Goal: Task Accomplishment & Management: Complete application form

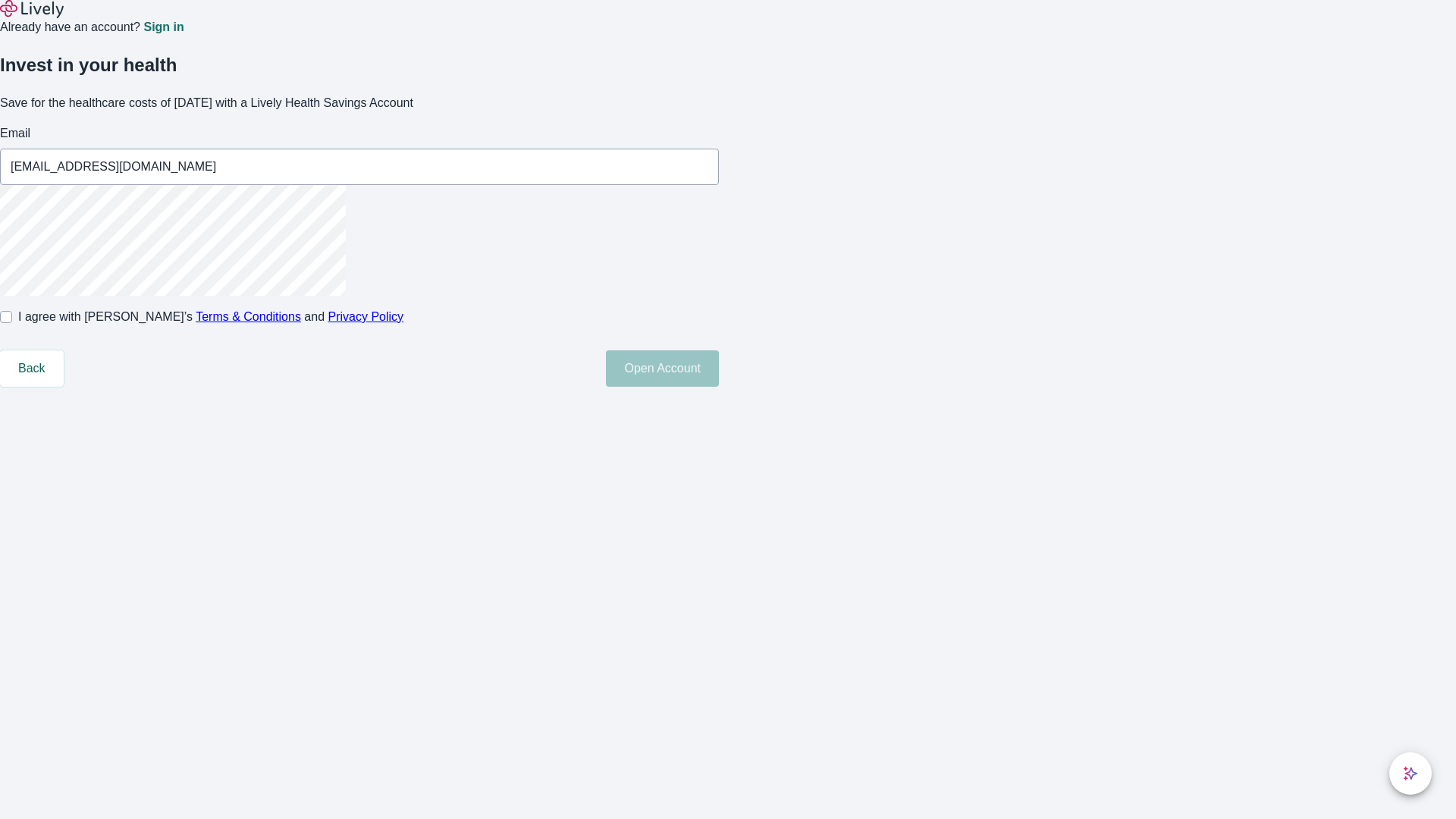
click at [12, 324] on input "I agree with Lively’s Terms & Conditions and Privacy Policy" at bounding box center [5, 316] width 12 height 12
checkbox input "true"
click at [719, 387] on button "Open Account" at bounding box center [662, 368] width 113 height 36
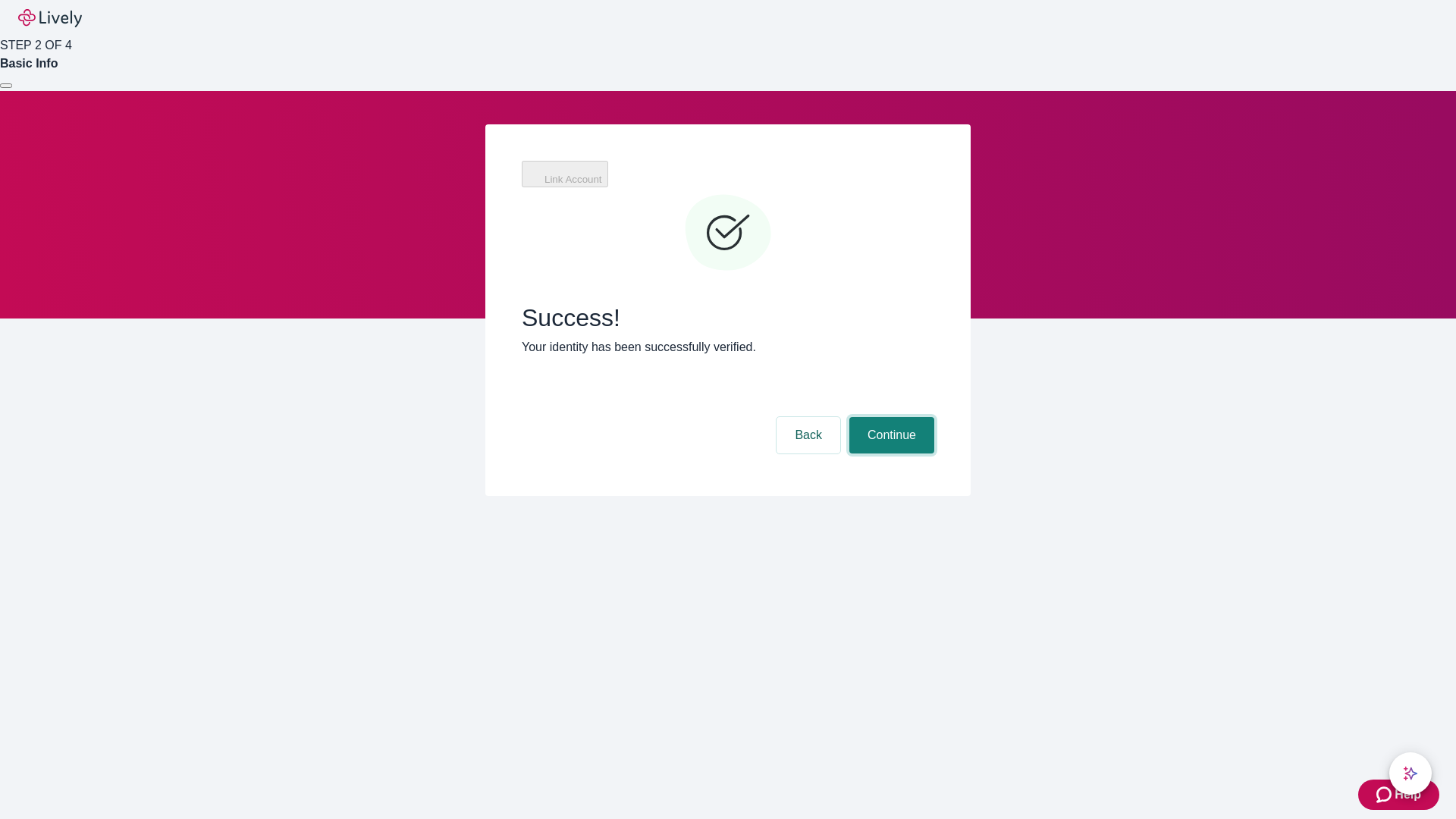
click at [889, 417] on button "Continue" at bounding box center [892, 435] width 85 height 36
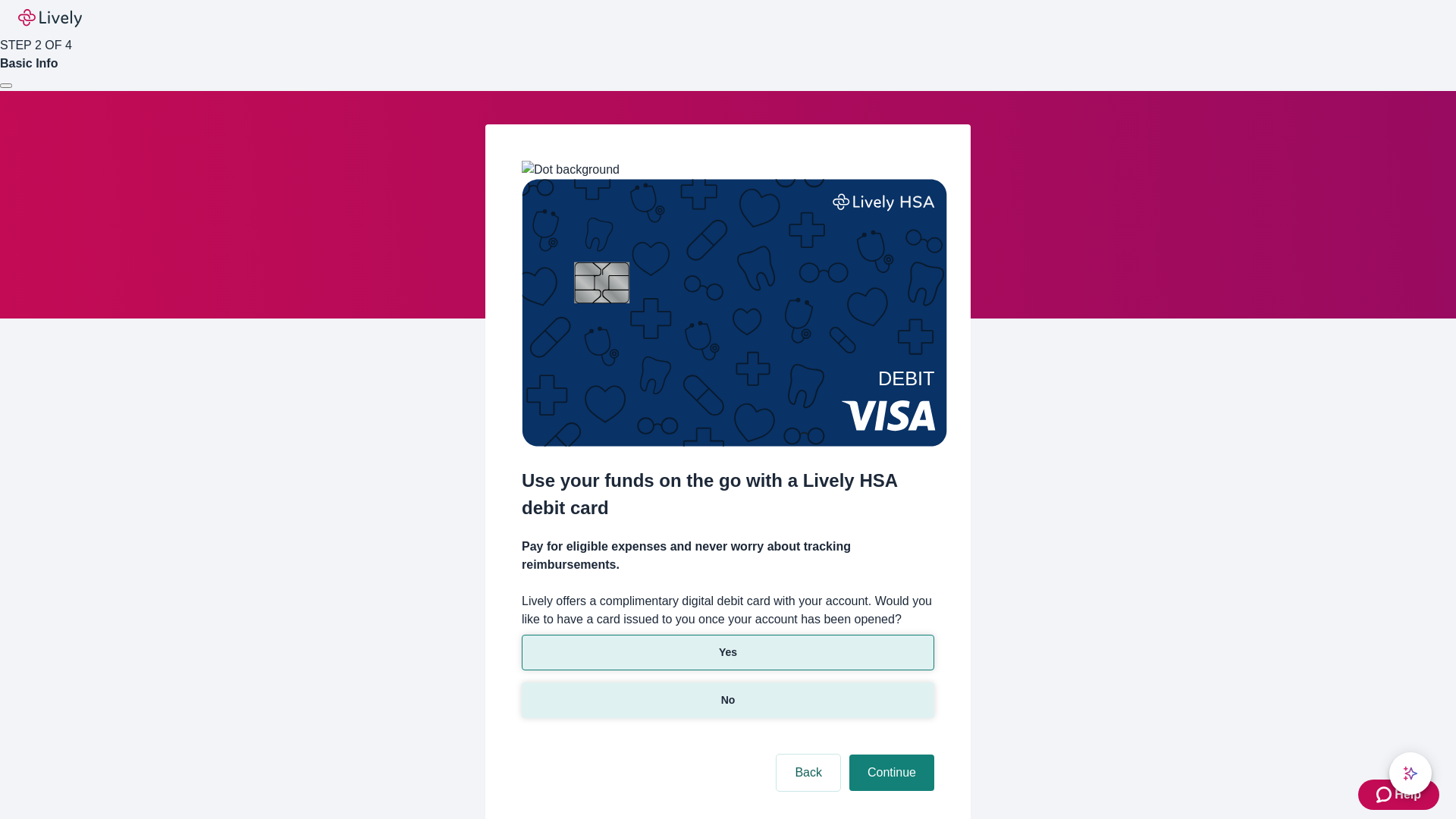
click at [728, 693] on p "No" at bounding box center [728, 700] width 14 height 16
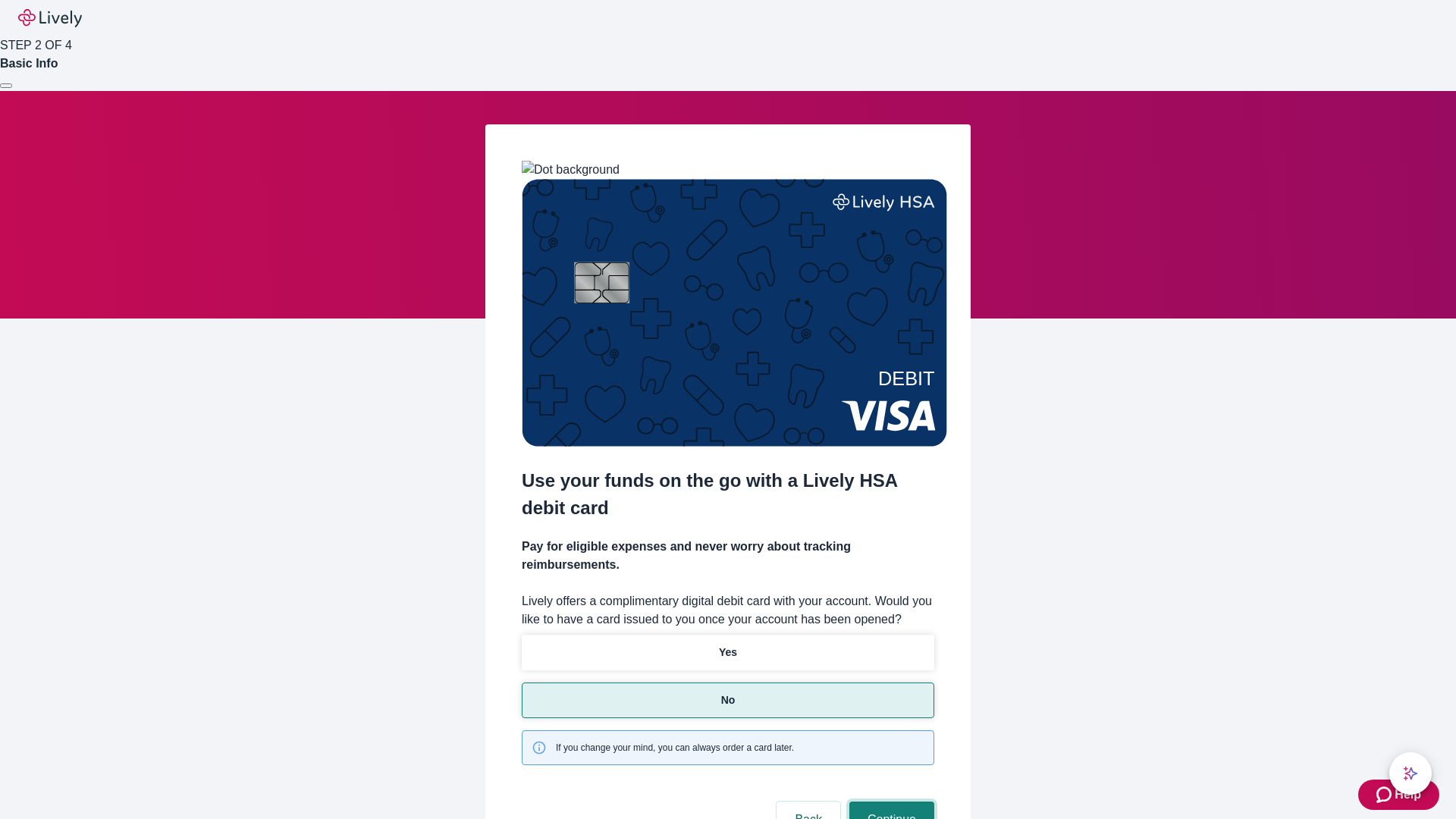
click at [889, 802] on button "Continue" at bounding box center [892, 820] width 85 height 36
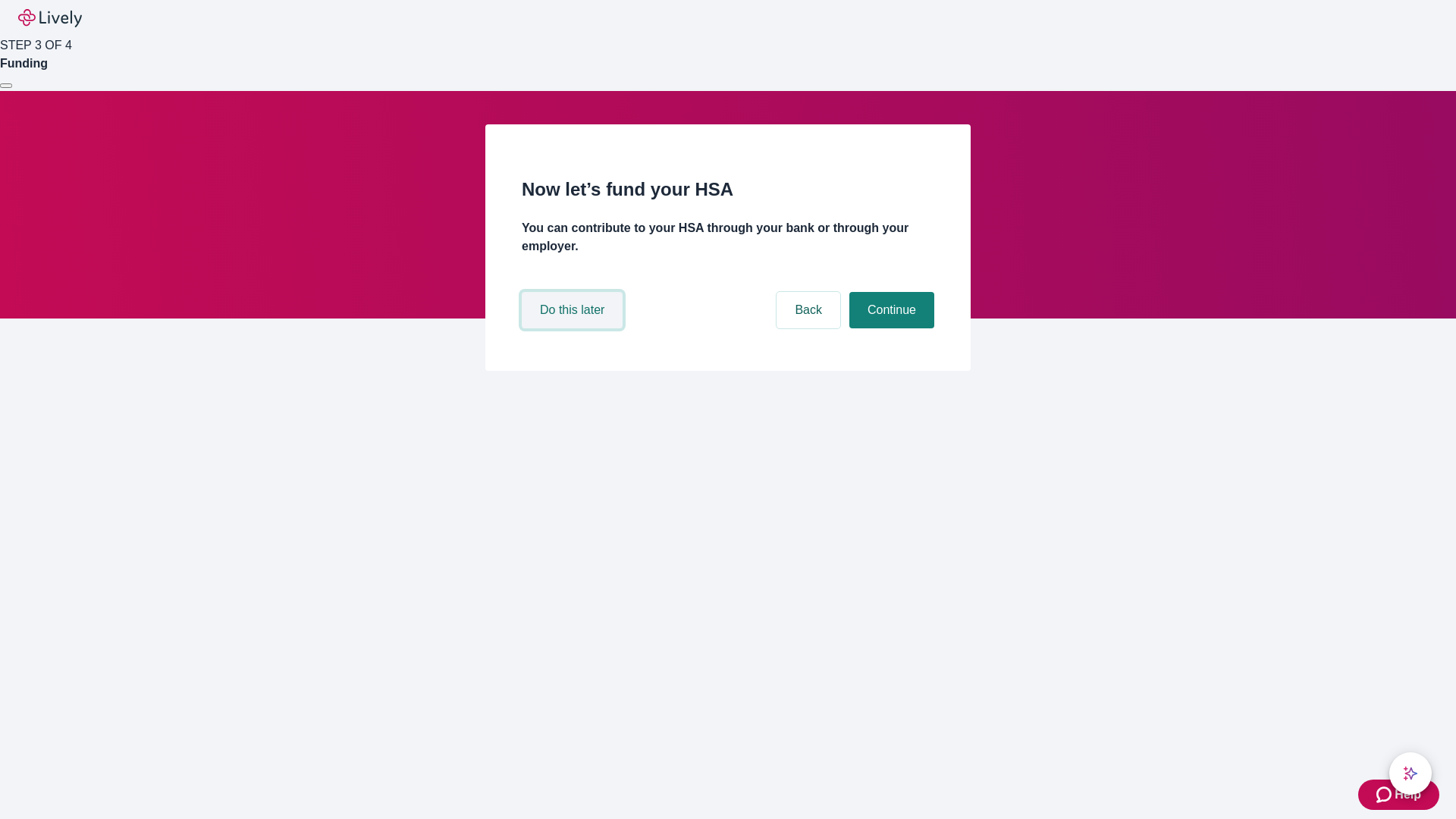
click at [574, 328] on button "Do this later" at bounding box center [572, 310] width 101 height 36
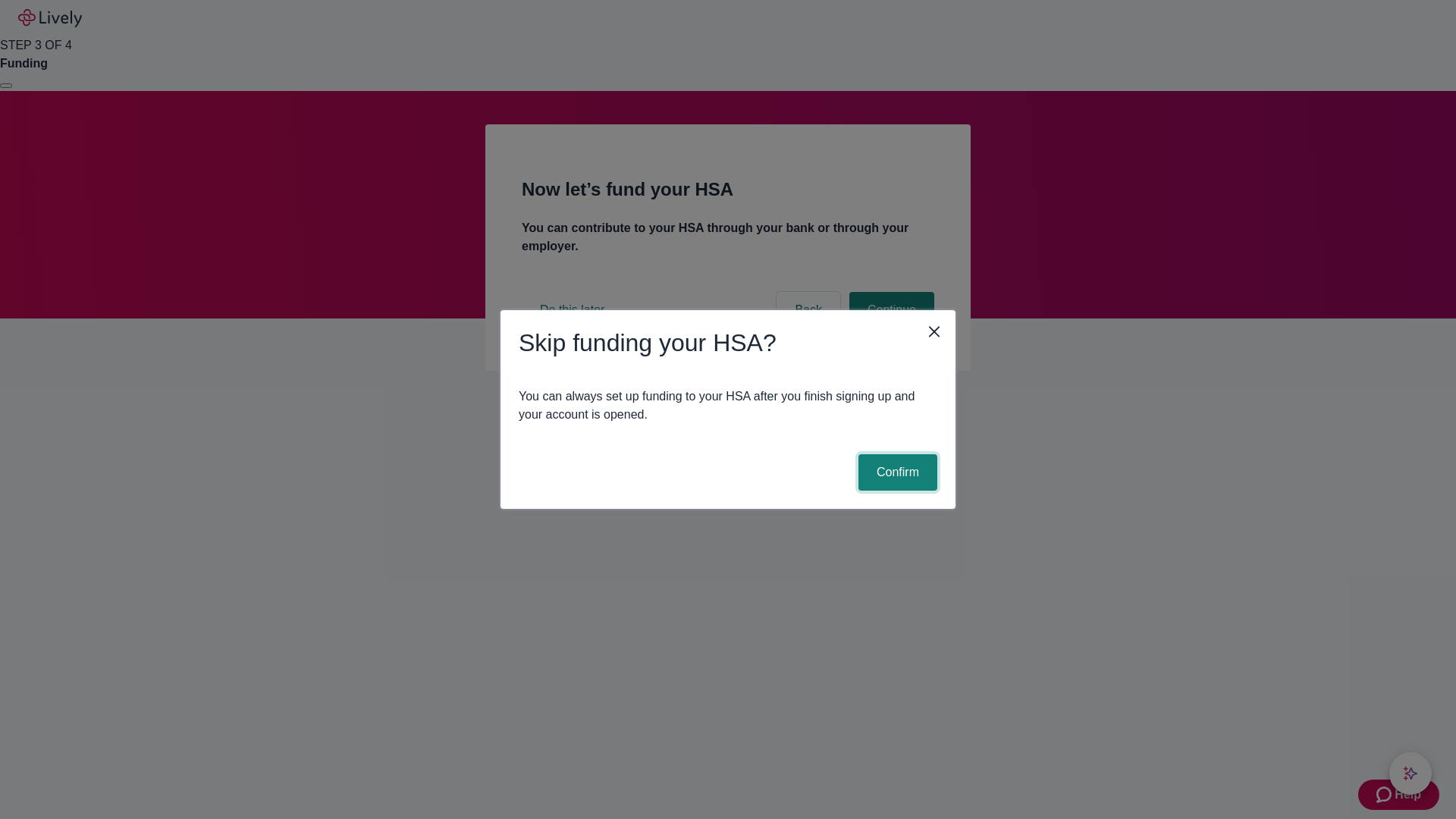
click at [896, 473] on button "Confirm" at bounding box center [898, 473] width 78 height 36
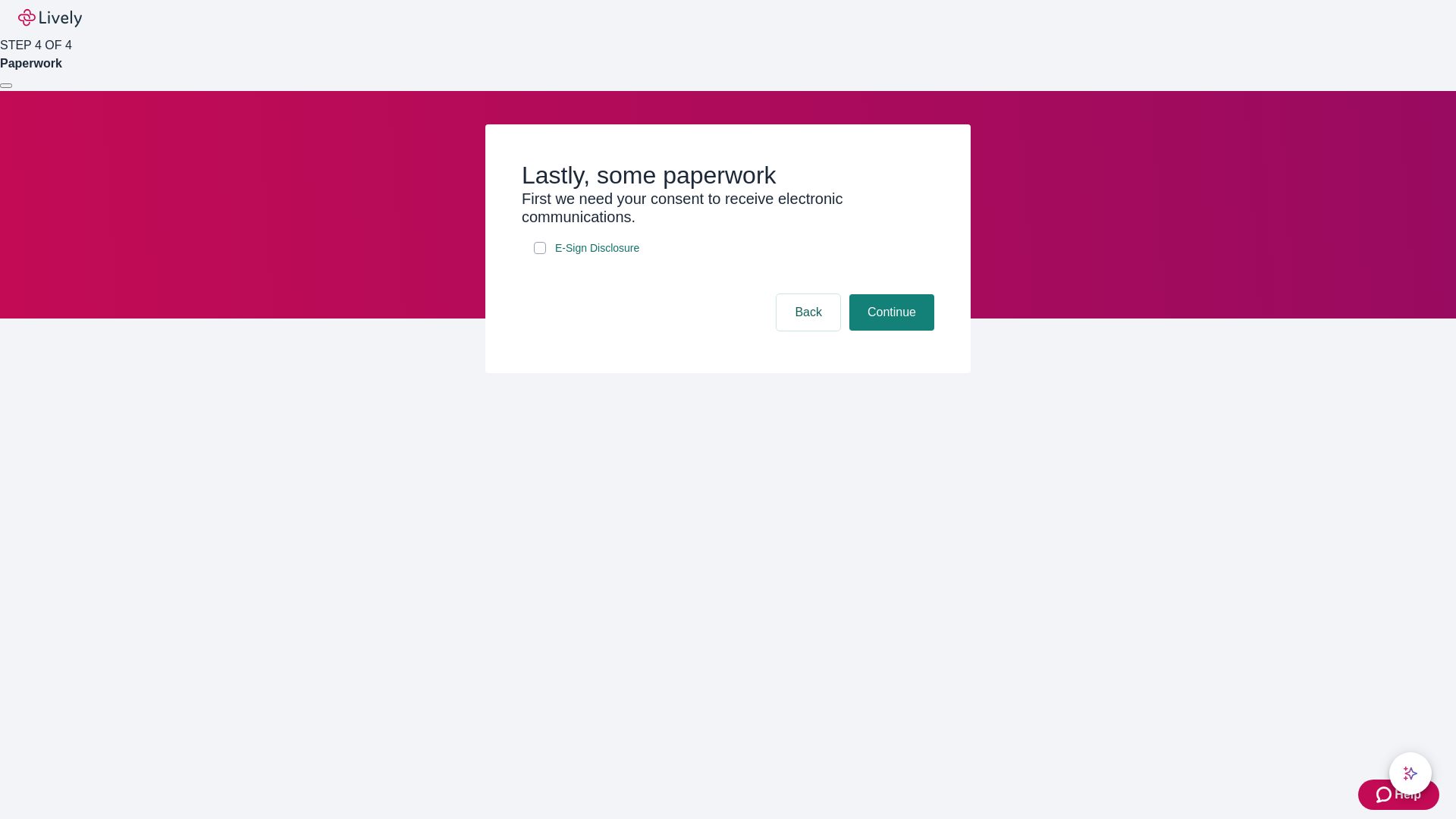
click at [540, 254] on input "E-Sign Disclosure" at bounding box center [539, 247] width 12 height 12
checkbox input "true"
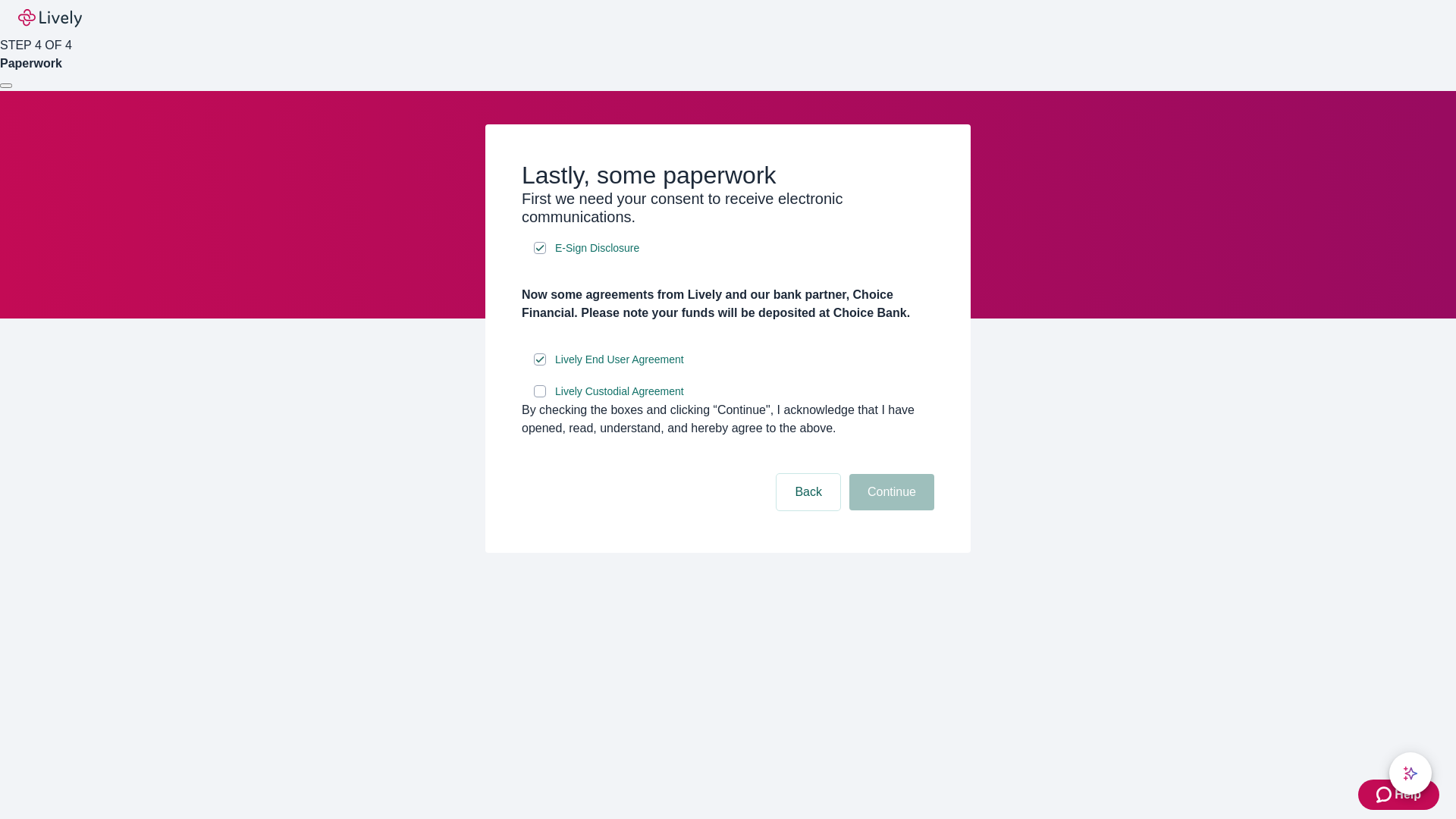
click at [540, 397] on input "Lively Custodial Agreement" at bounding box center [539, 391] width 12 height 12
checkbox input "true"
click at [889, 510] on button "Continue" at bounding box center [892, 492] width 85 height 36
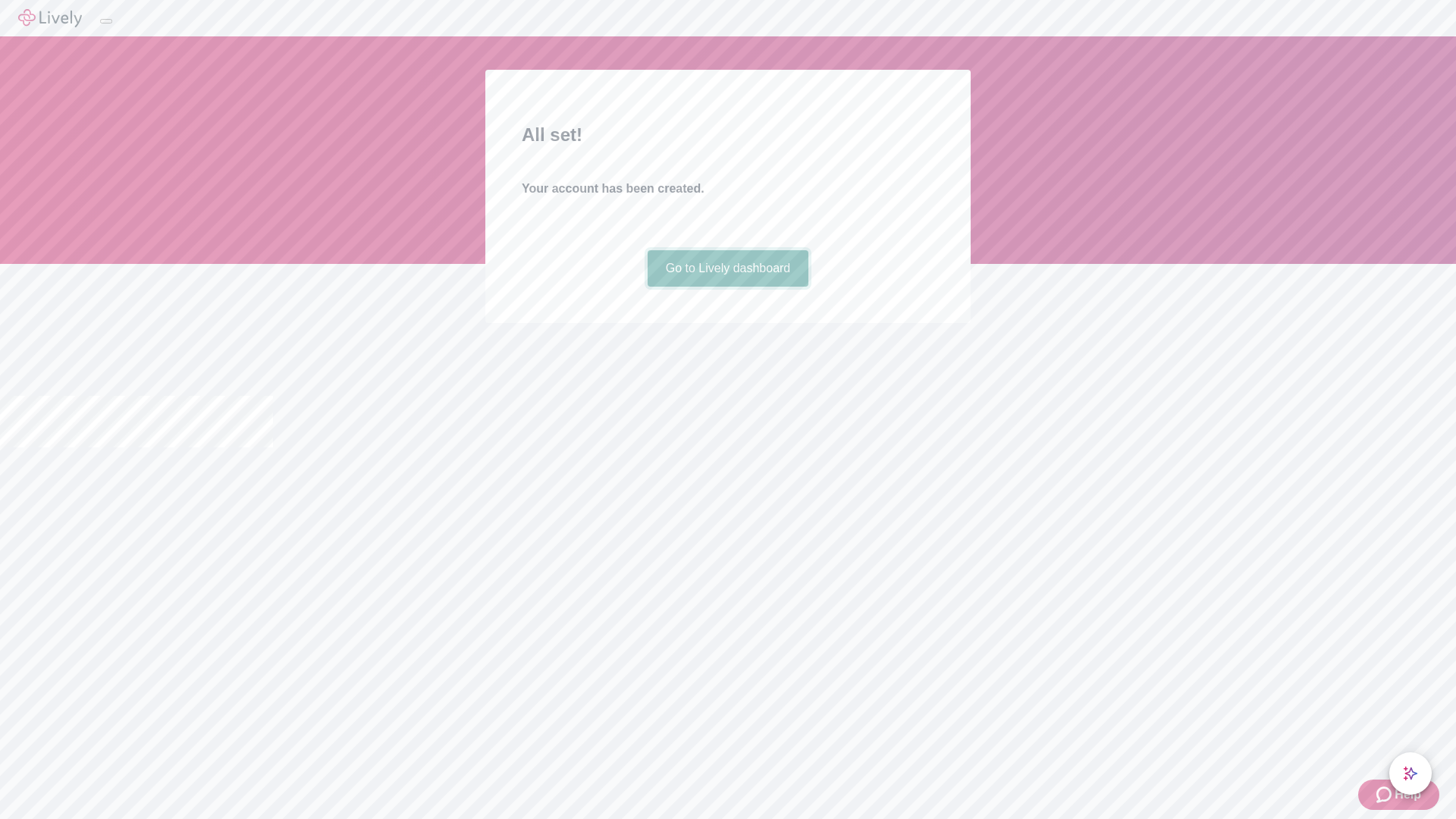
click at [728, 287] on link "Go to Lively dashboard" at bounding box center [728, 269] width 162 height 36
